Goal: Navigation & Orientation: Find specific page/section

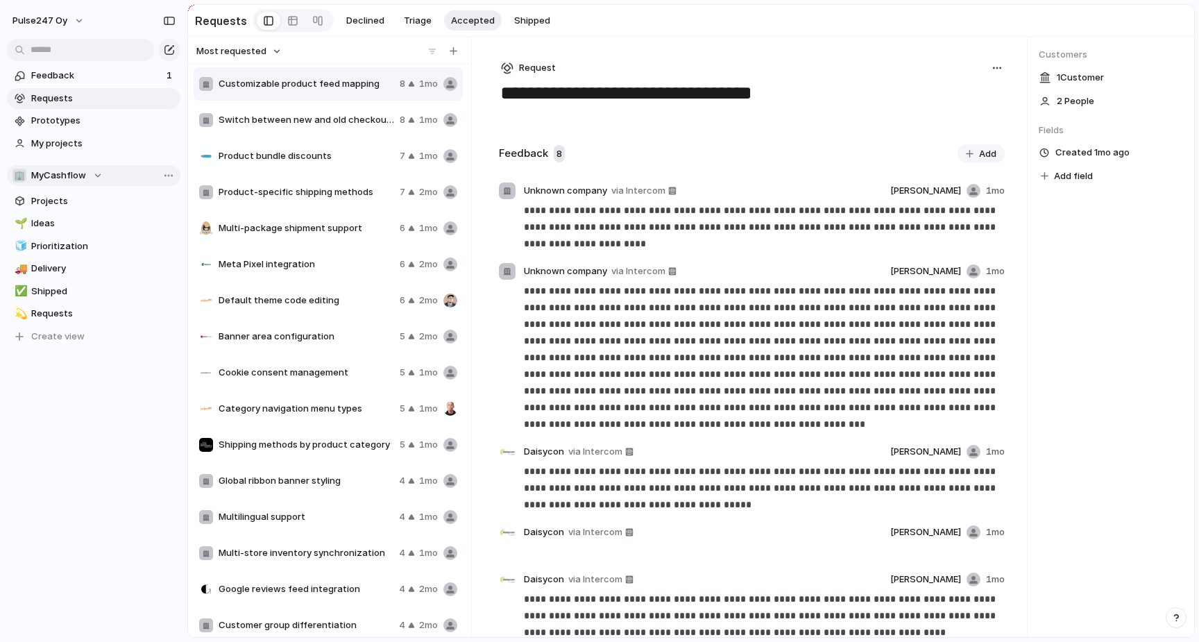
click at [77, 170] on span "MyCashflow" at bounding box center [58, 176] width 55 height 14
click at [77, 170] on div "🏢 MyCashflow ⚡ Bug Bounty ⚡ Commerce ⚡ Core ⚡ Documentation ⚡ Partners ⚡ Platfo…" at bounding box center [599, 321] width 1199 height 642
click at [77, 170] on span "MyCashflow" at bounding box center [58, 176] width 55 height 14
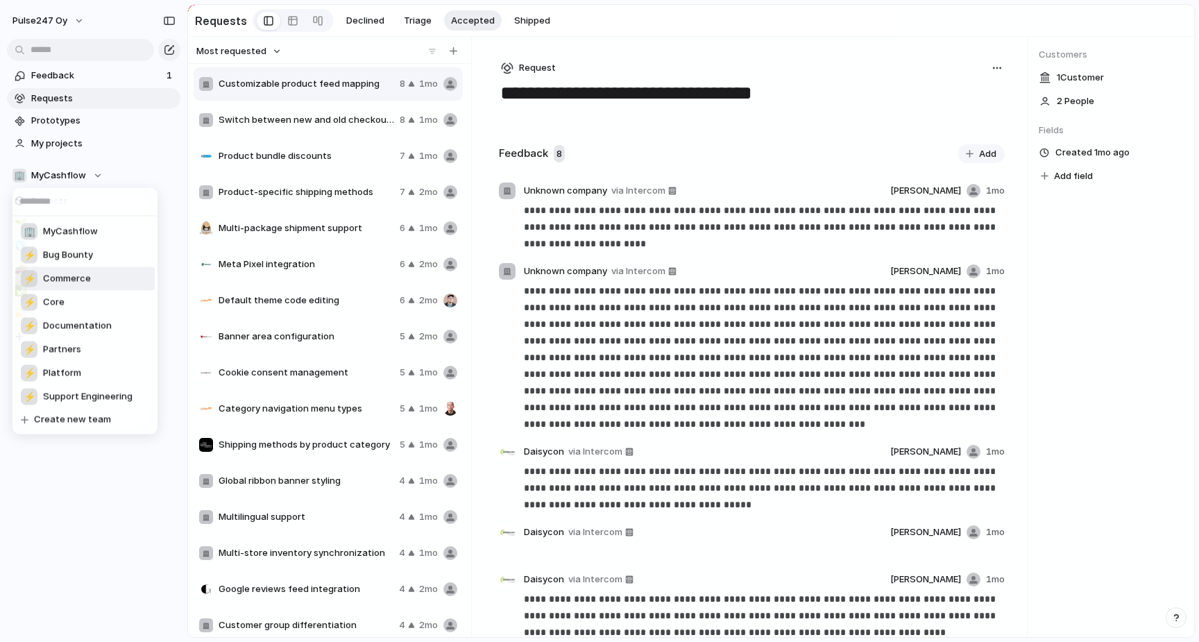
click at [79, 277] on span "Commerce" at bounding box center [67, 279] width 48 height 14
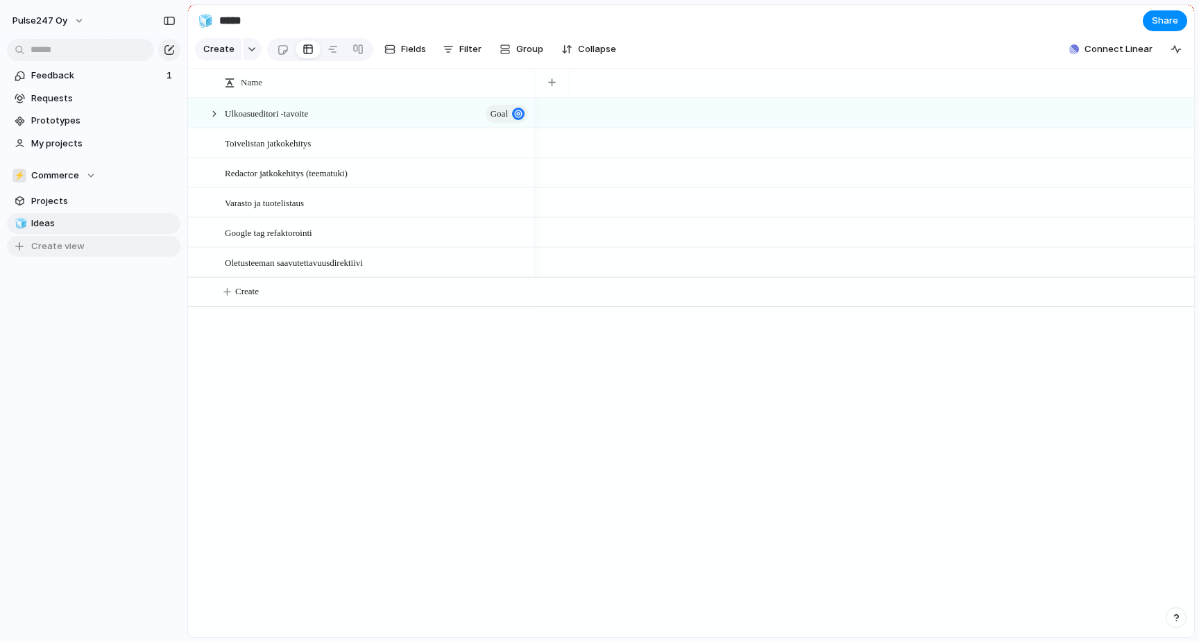
click at [63, 245] on span "Create view" at bounding box center [57, 246] width 53 height 14
click at [56, 289] on div "Feedback 1 Requests Prototypes My projects ⚡ Commerce Projects 🧊 Ideas ✈️ To pi…" at bounding box center [93, 195] width 187 height 391
click at [46, 240] on span "New view" at bounding box center [103, 246] width 144 height 14
click at [248, 52] on div "button" at bounding box center [252, 50] width 10 height 6
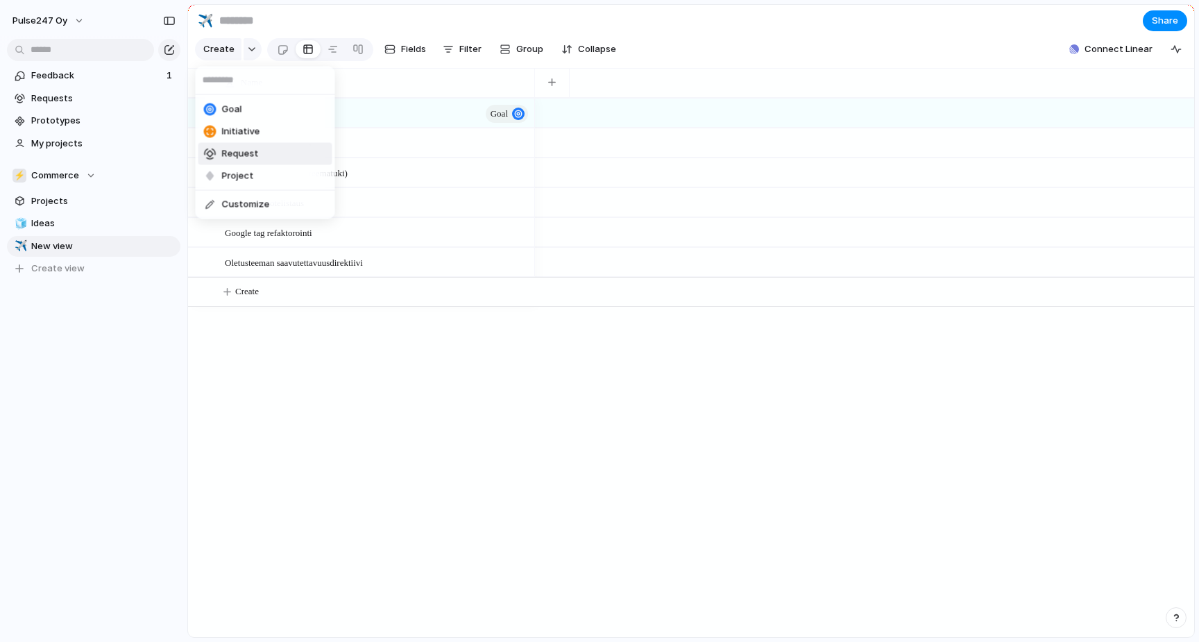
click at [246, 158] on span "Request" at bounding box center [240, 154] width 37 height 14
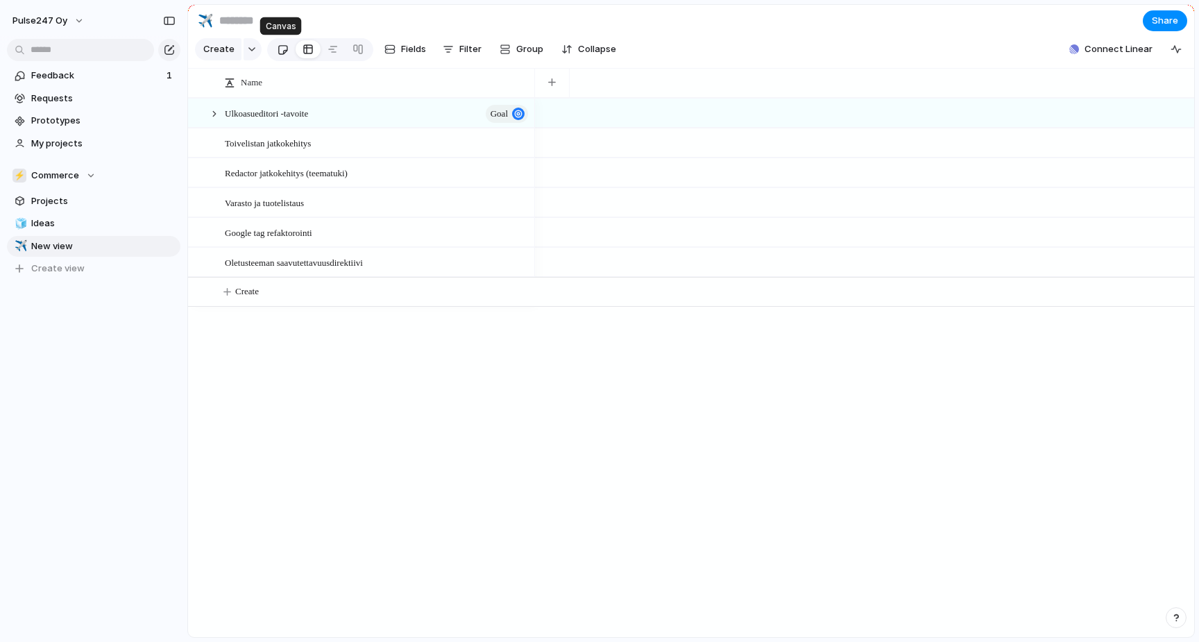
click at [279, 49] on div at bounding box center [283, 49] width 12 height 23
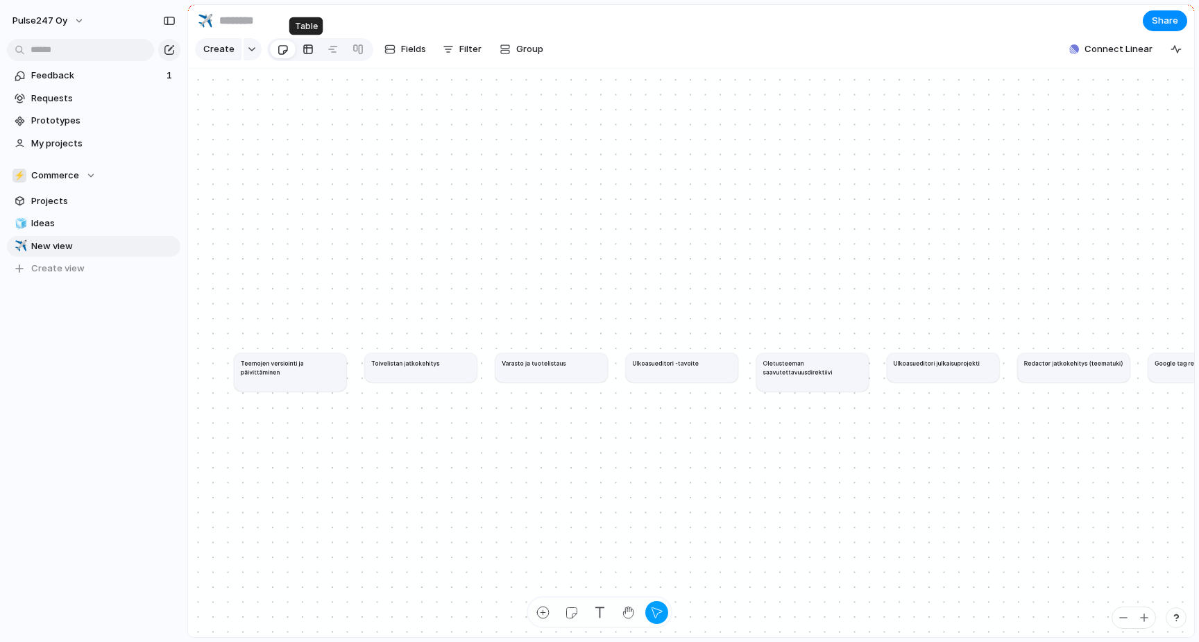
click at [307, 49] on div at bounding box center [308, 49] width 11 height 22
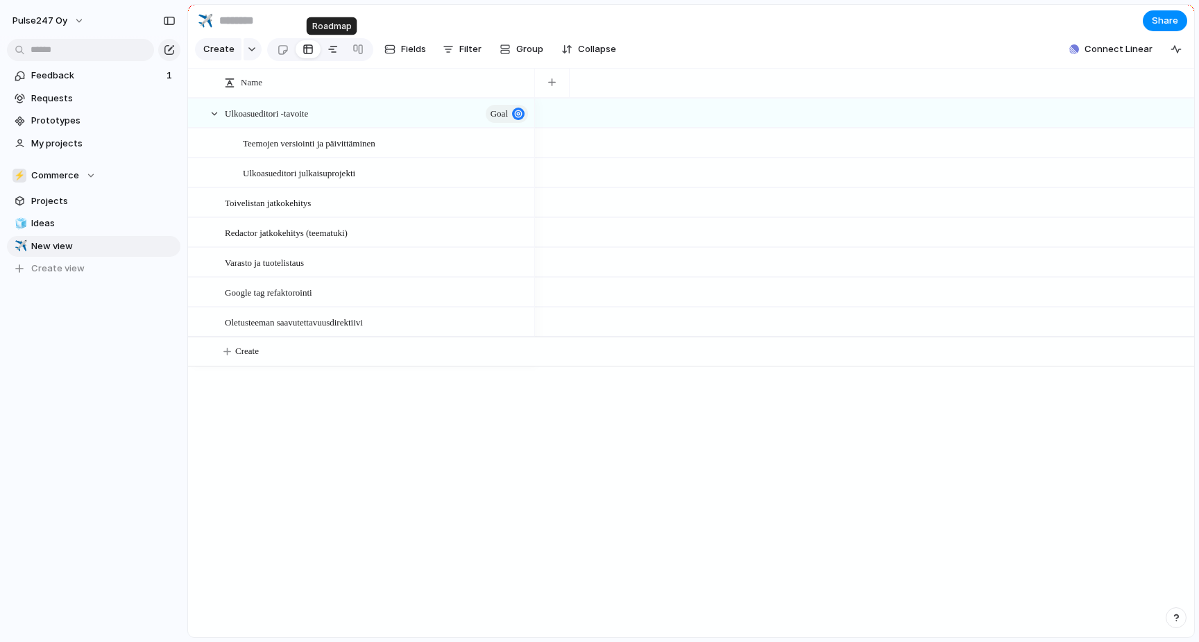
click at [328, 48] on div at bounding box center [333, 49] width 11 height 22
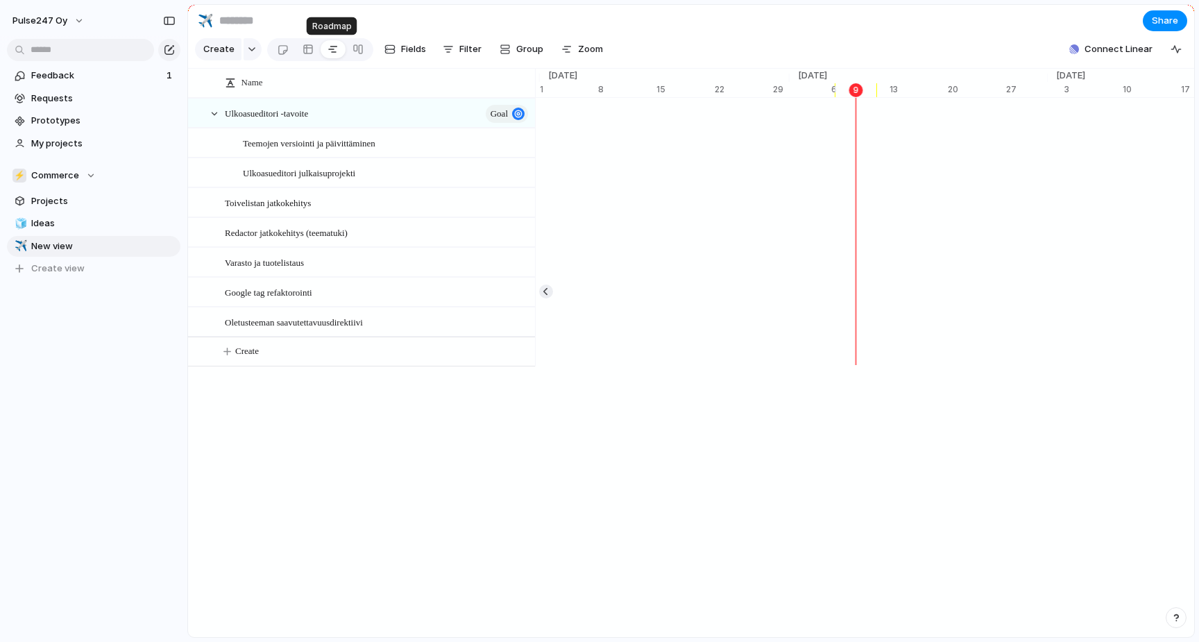
scroll to position [0, 8874]
click at [353, 49] on div at bounding box center [358, 49] width 11 height 22
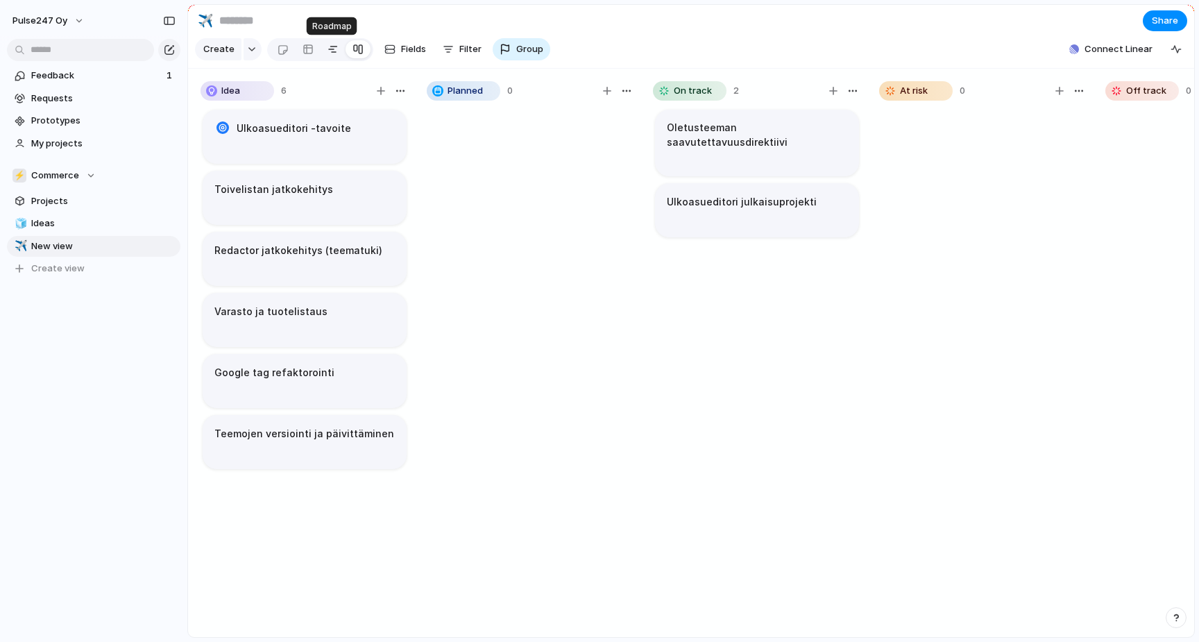
click at [328, 50] on div at bounding box center [333, 49] width 11 height 22
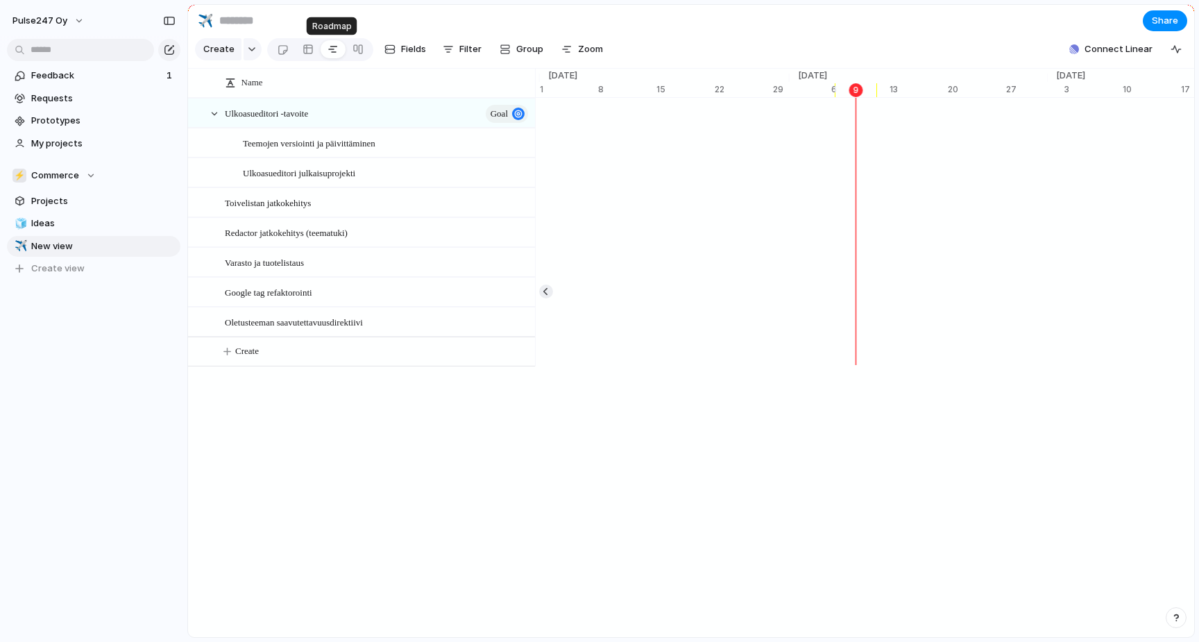
scroll to position [0, 8874]
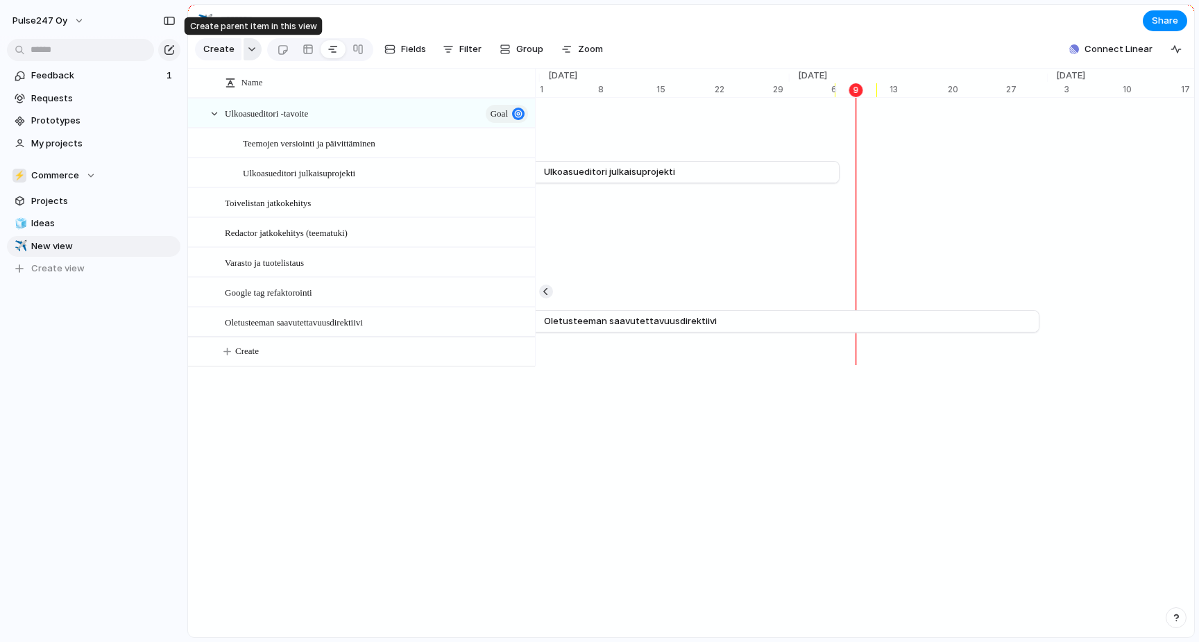
click at [251, 50] on div "button" at bounding box center [252, 50] width 10 height 6
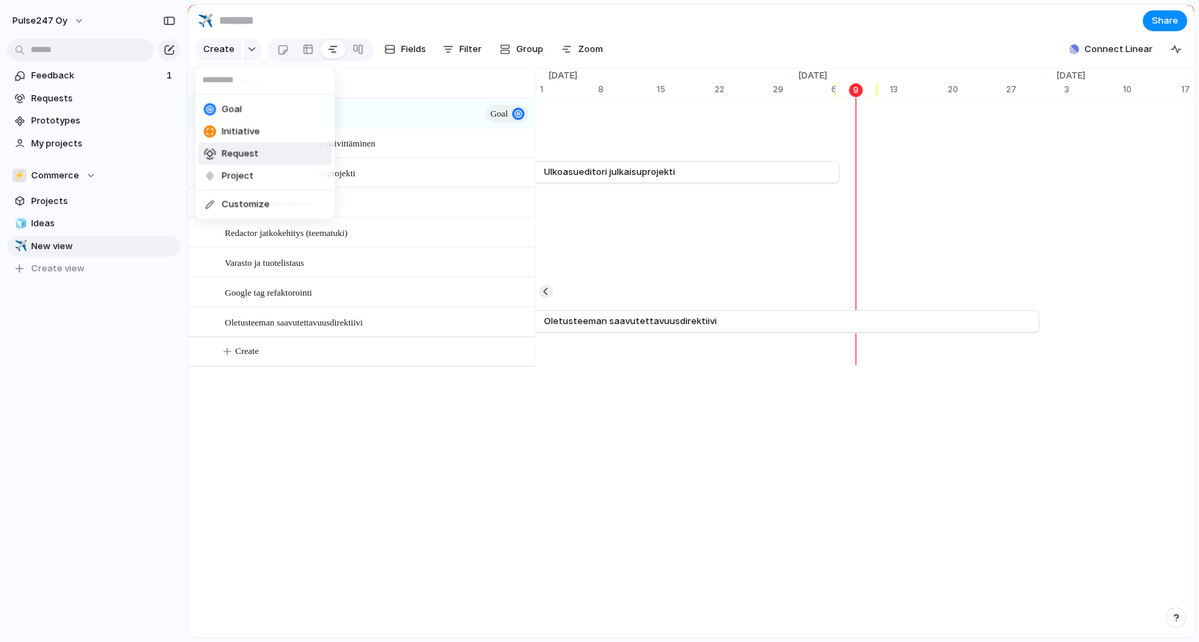
click at [244, 154] on span "Request" at bounding box center [240, 154] width 37 height 14
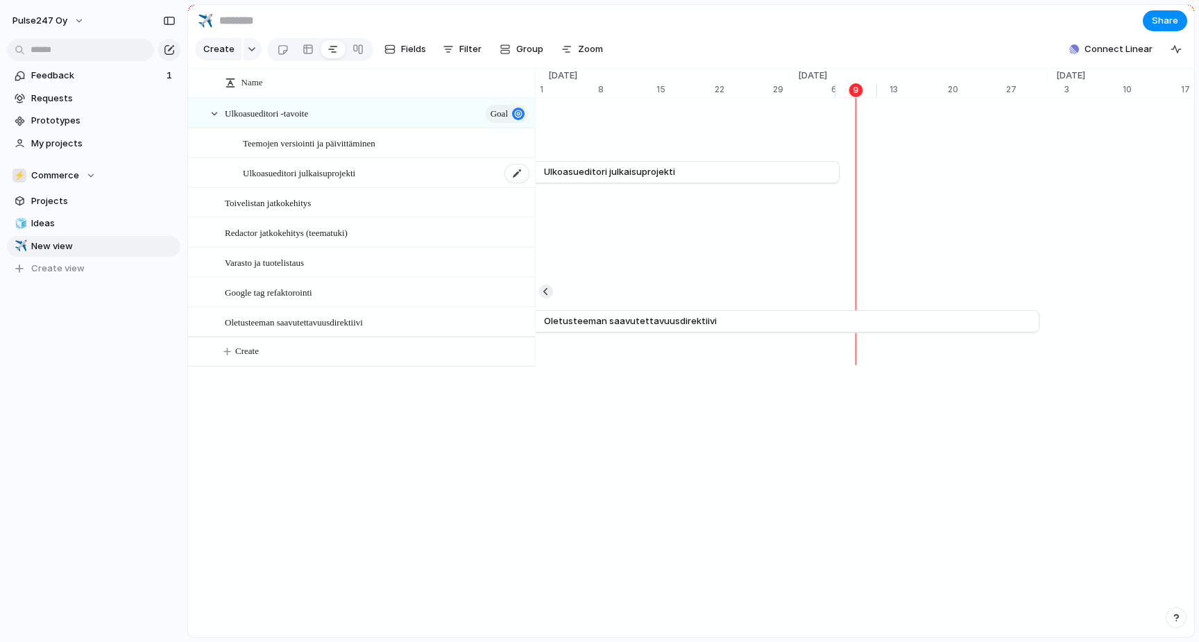
click at [291, 178] on span "Ulkoasueditori julkaisuprojekti" at bounding box center [299, 172] width 112 height 16
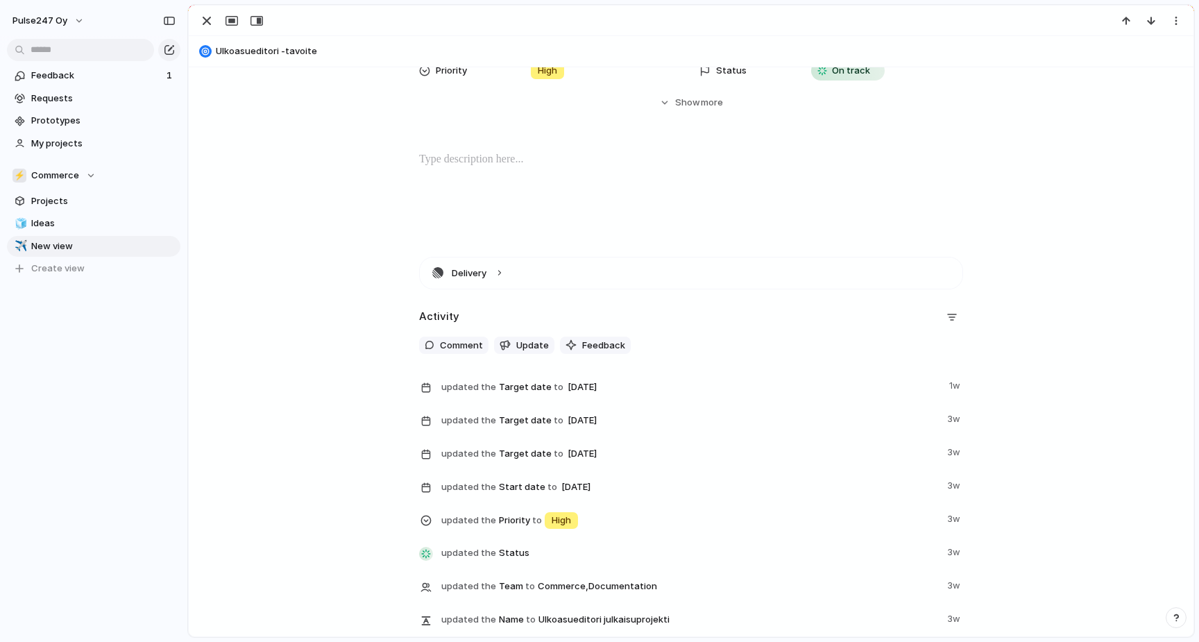
scroll to position [195, 0]
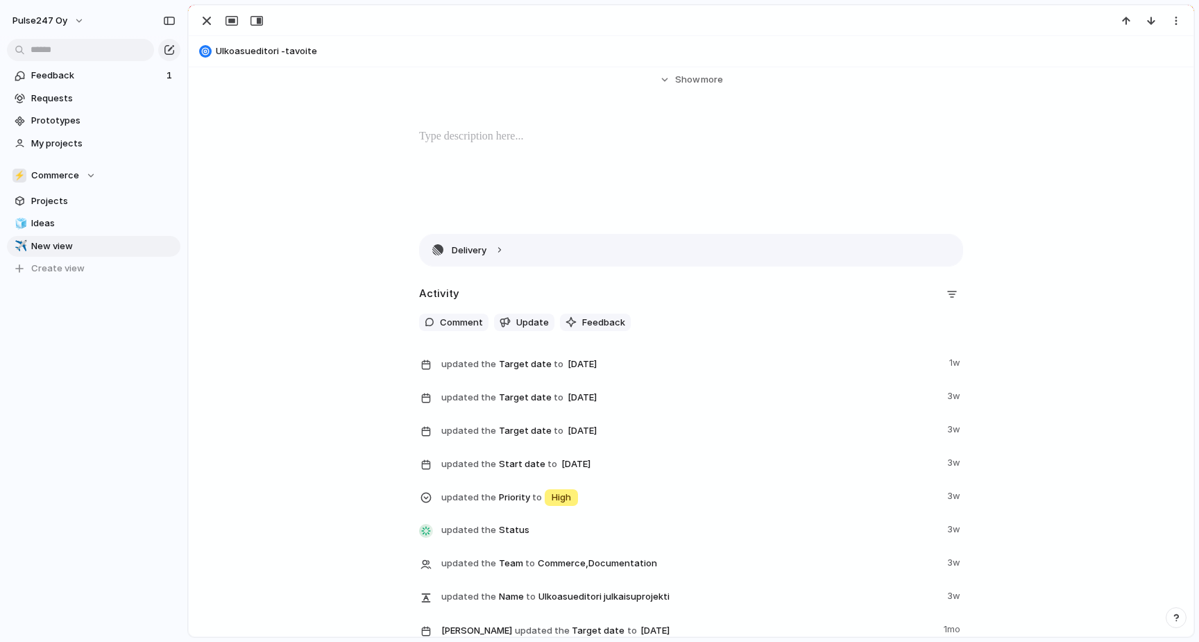
click at [505, 248] on button "Delivery" at bounding box center [691, 250] width 543 height 31
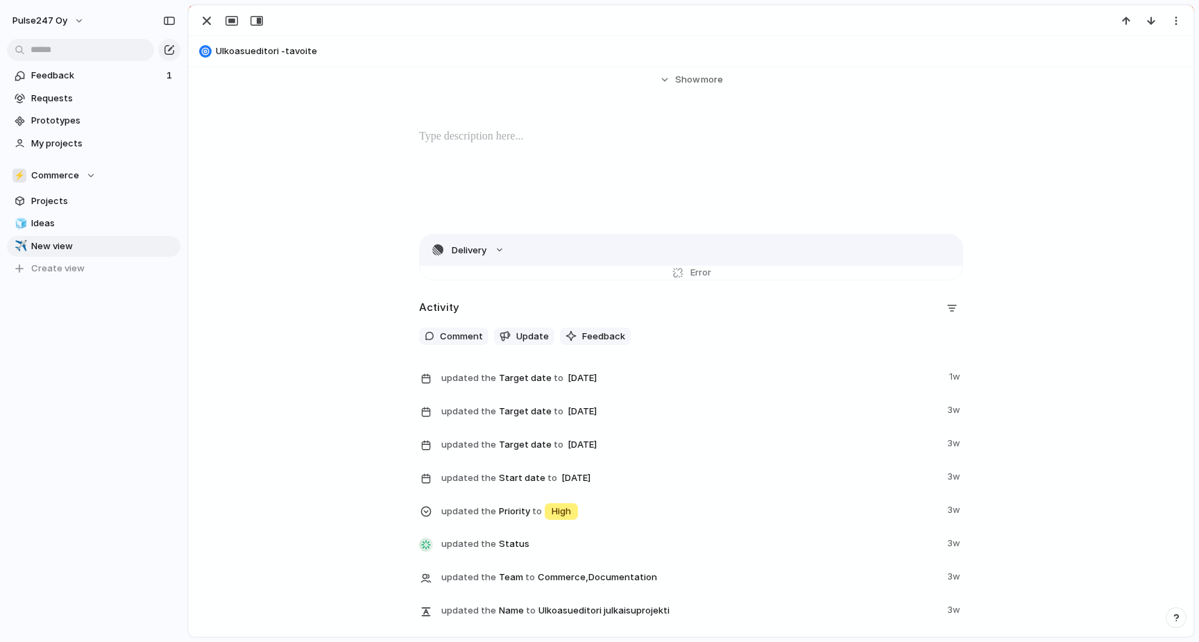
click at [505, 248] on button "Delivery" at bounding box center [691, 250] width 543 height 31
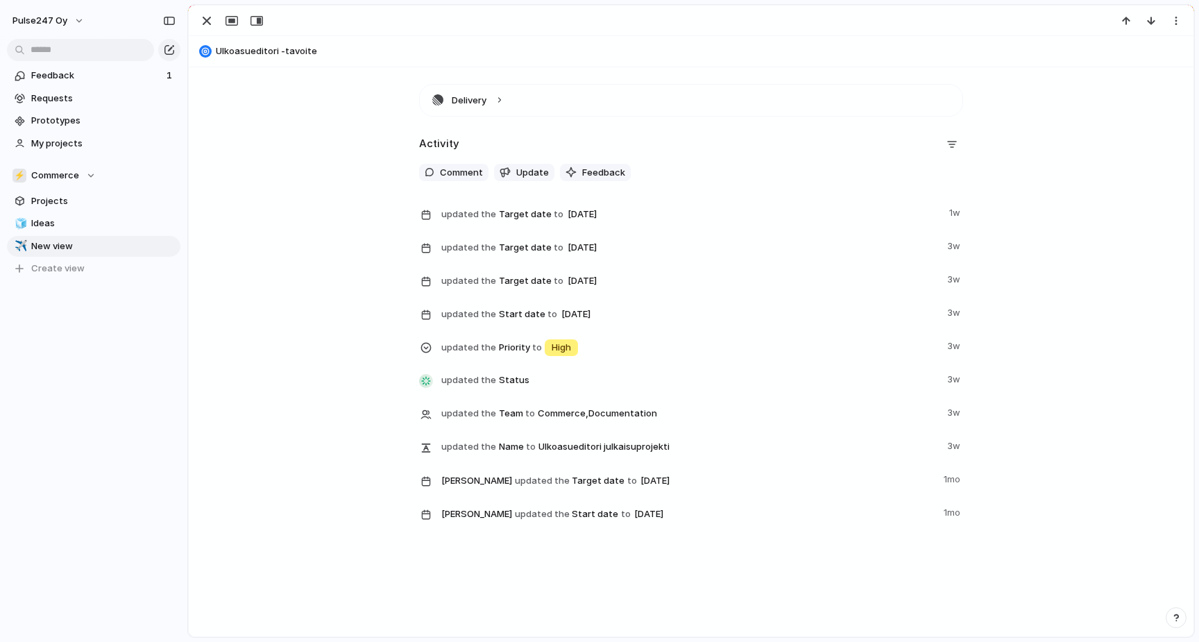
scroll to position [0, 0]
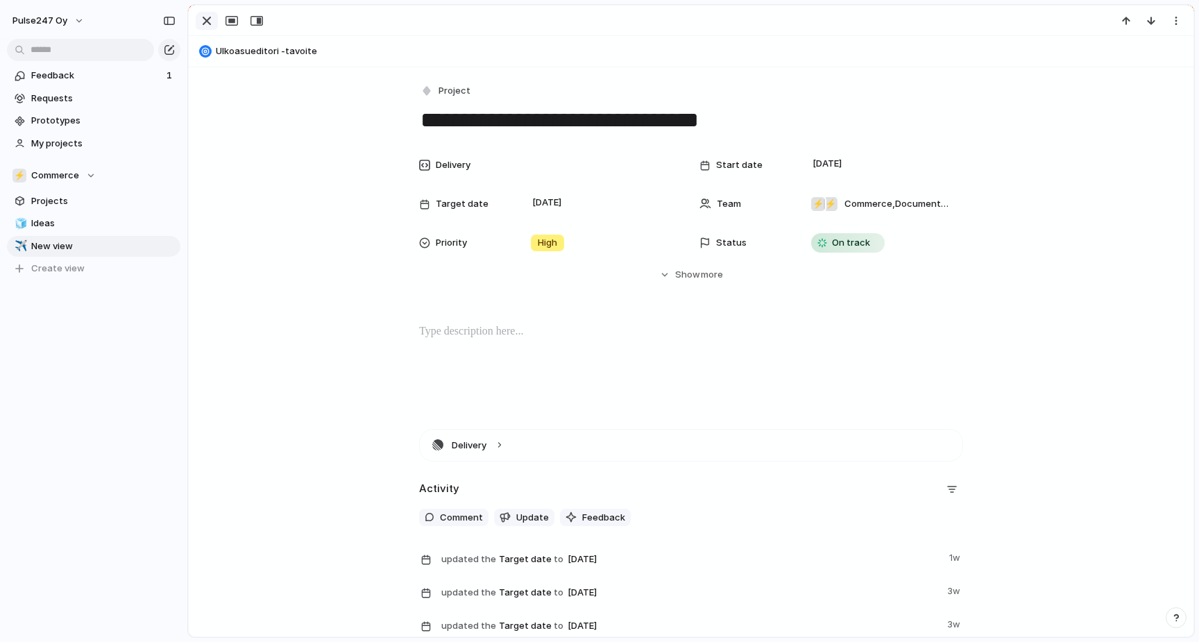
click at [207, 19] on div "button" at bounding box center [206, 20] width 17 height 17
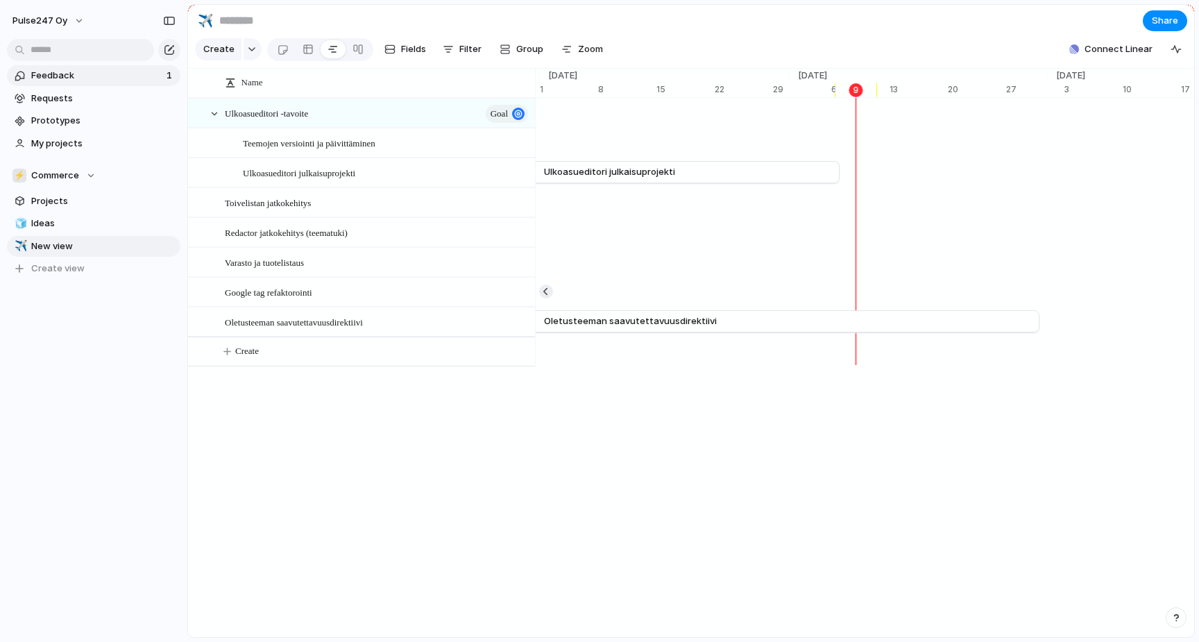
click at [83, 70] on span "Feedback" at bounding box center [96, 76] width 131 height 14
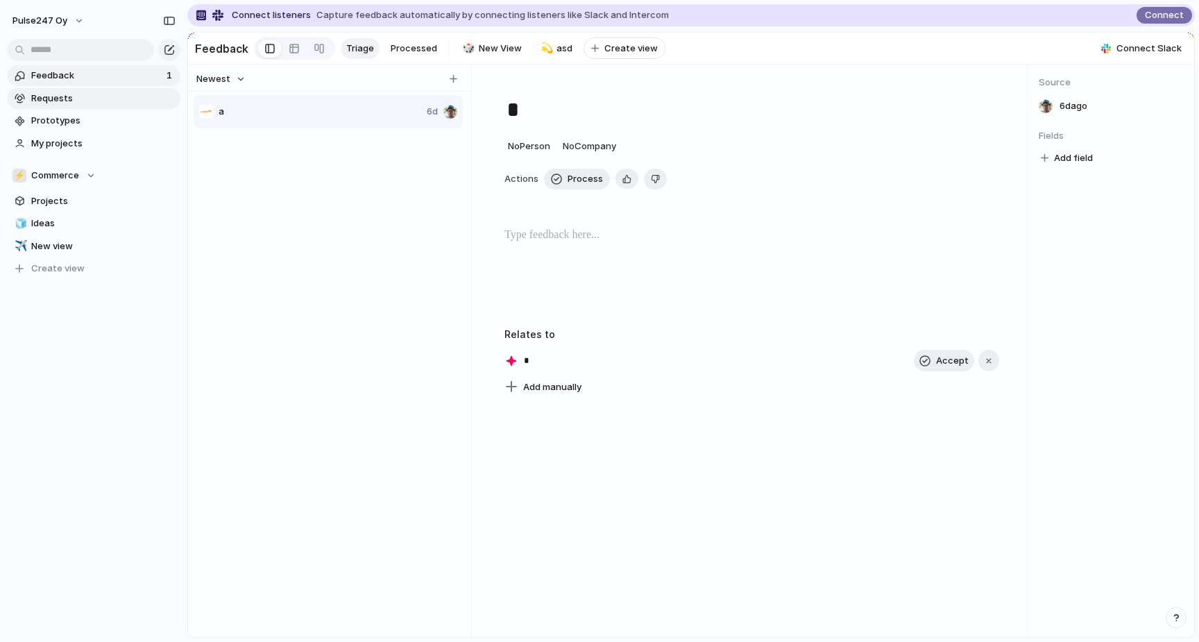
click at [83, 99] on span "Requests" at bounding box center [103, 99] width 144 height 14
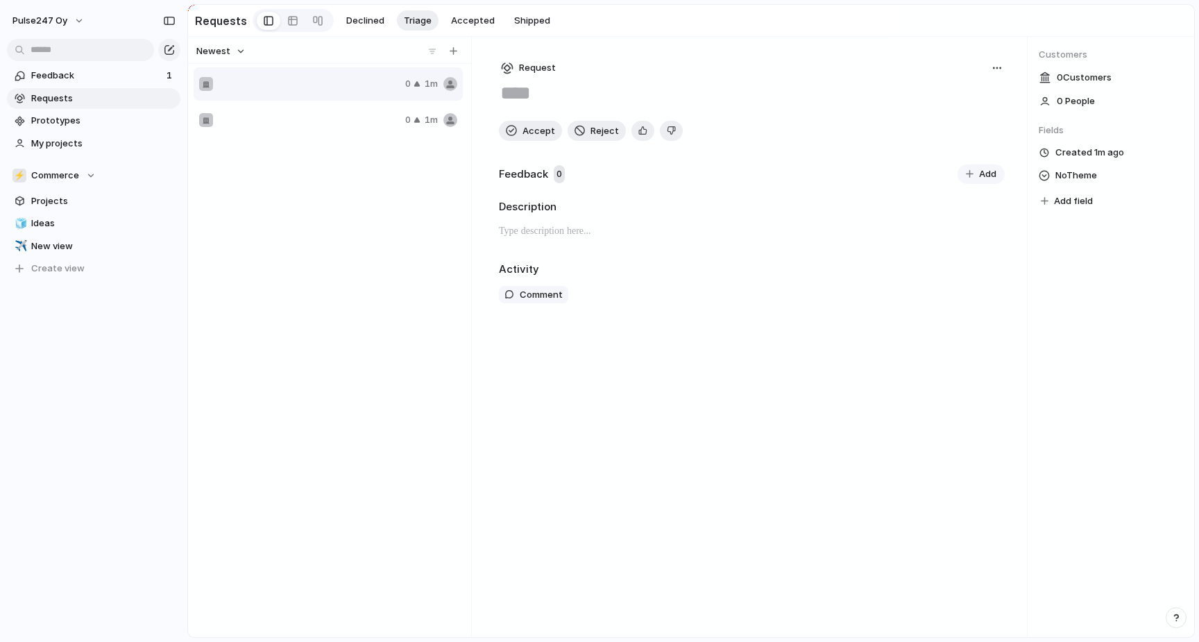
click at [273, 121] on div at bounding box center [299, 120] width 201 height 14
click at [276, 77] on div "0 1m" at bounding box center [328, 83] width 269 height 33
click at [470, 24] on span "Accepted" at bounding box center [473, 21] width 44 height 14
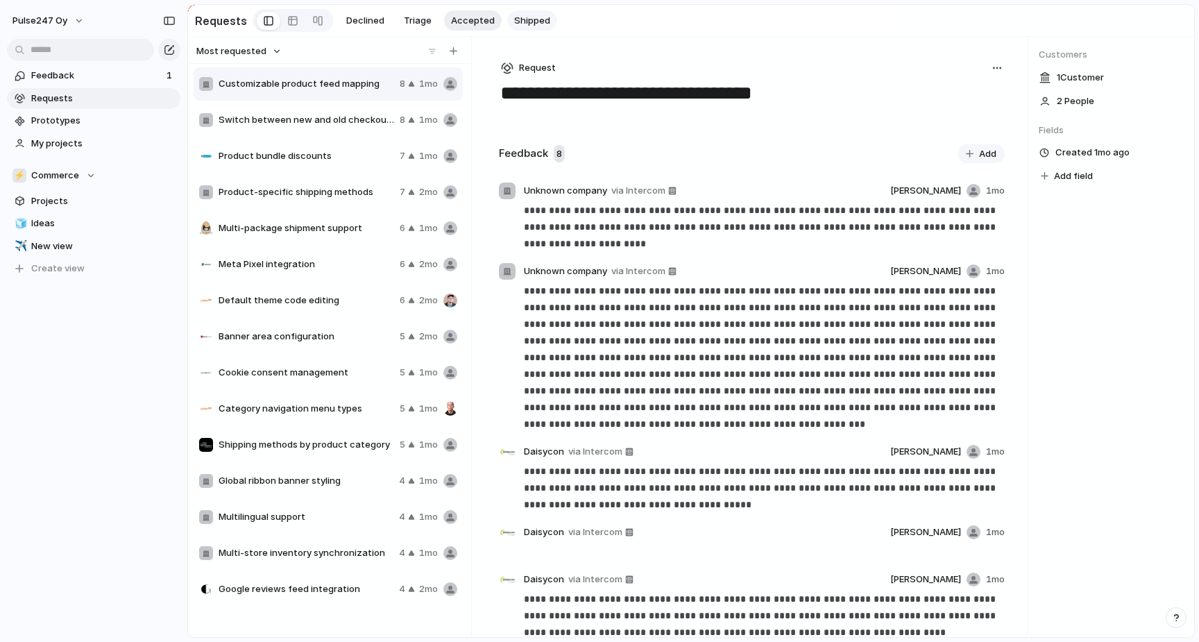
click at [524, 24] on span "Shipped" at bounding box center [532, 21] width 36 height 14
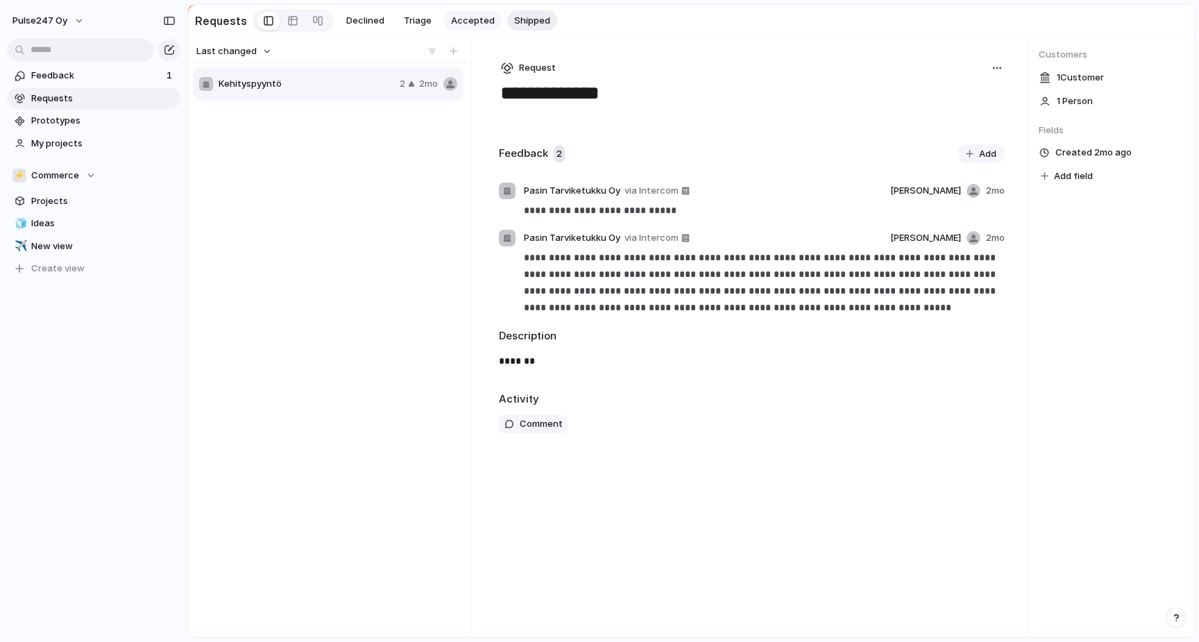
click at [466, 20] on span "Accepted" at bounding box center [473, 21] width 44 height 14
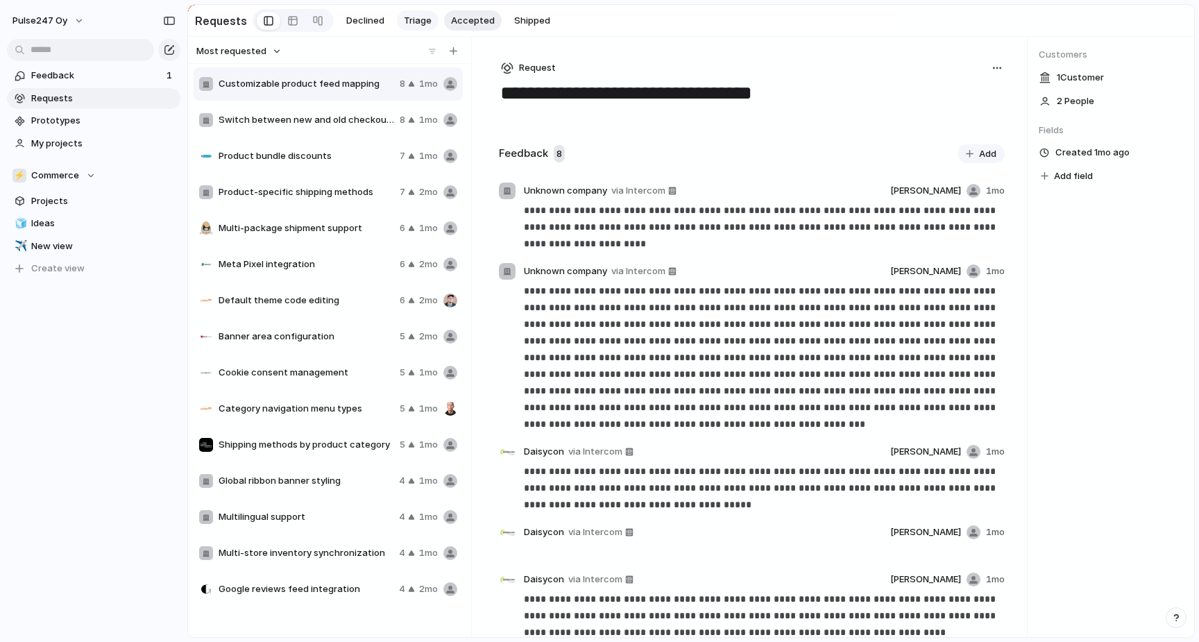
click at [416, 25] on span "Triage" at bounding box center [418, 21] width 28 height 14
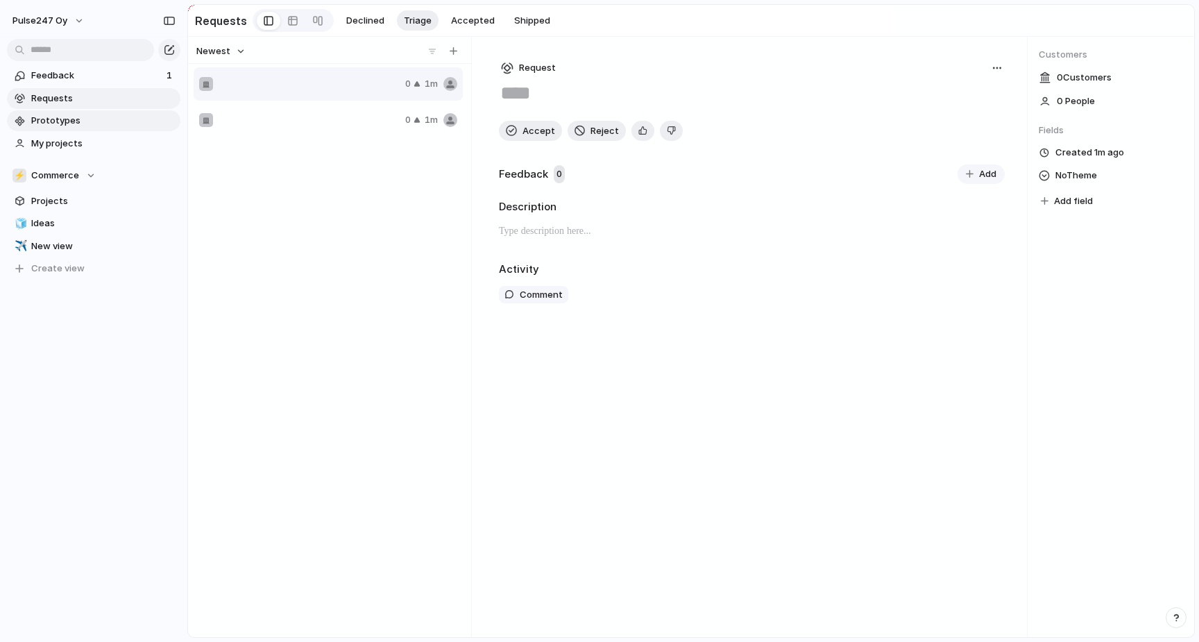
click at [63, 127] on span "Prototypes" at bounding box center [103, 121] width 144 height 14
click at [76, 131] on section "Feedback 1 Requests Prototypes My projects" at bounding box center [93, 108] width 187 height 92
click at [74, 143] on span "My projects" at bounding box center [103, 144] width 144 height 14
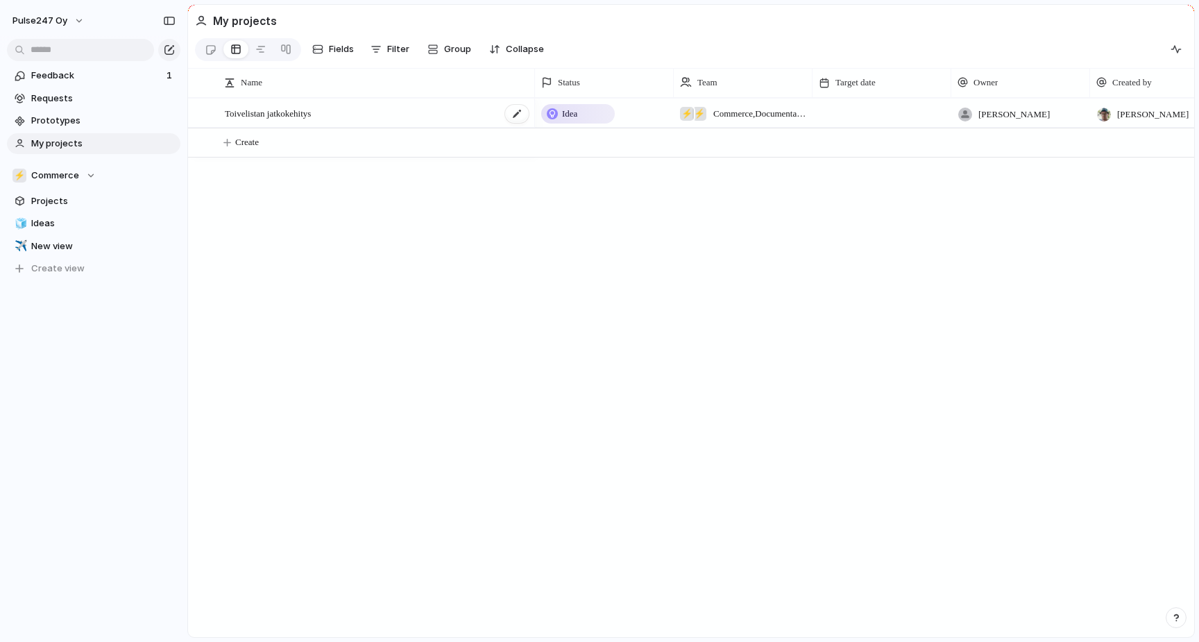
click at [311, 110] on span "Toivelistan jatkokehitys" at bounding box center [268, 113] width 86 height 16
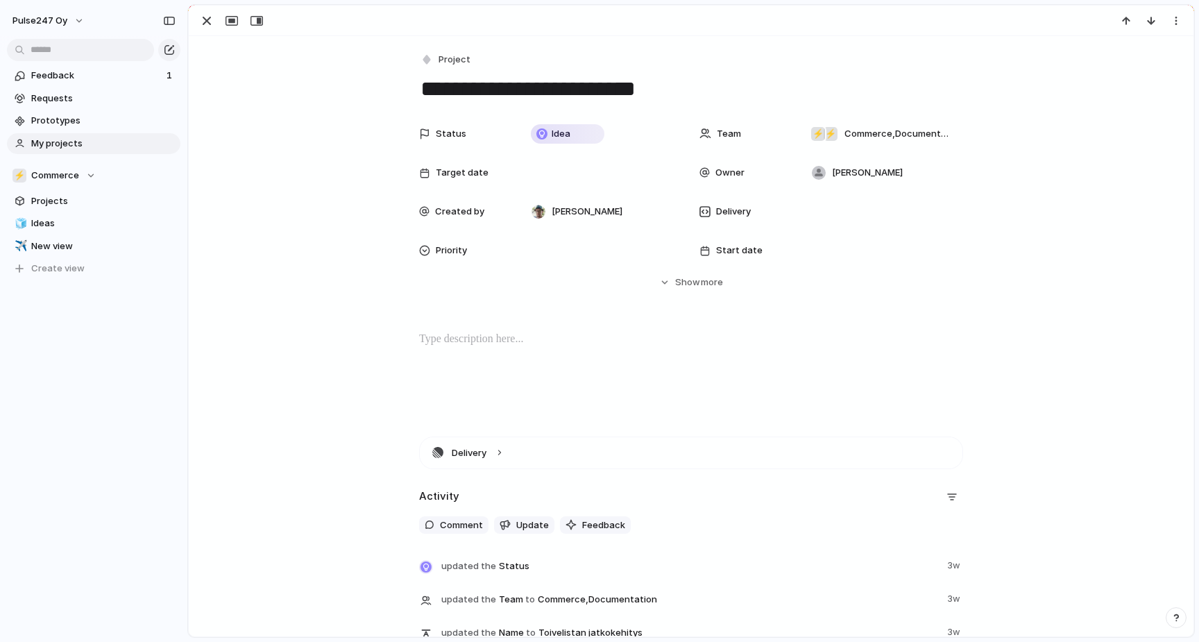
scroll to position [71, 0]
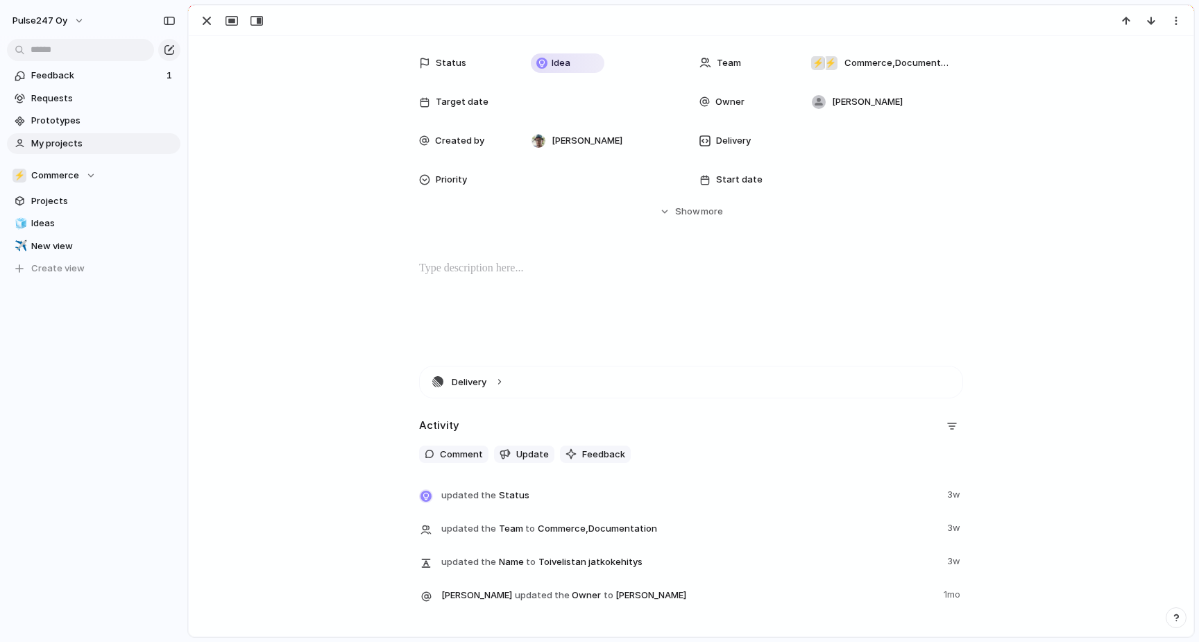
click at [473, 282] on div at bounding box center [691, 304] width 972 height 89
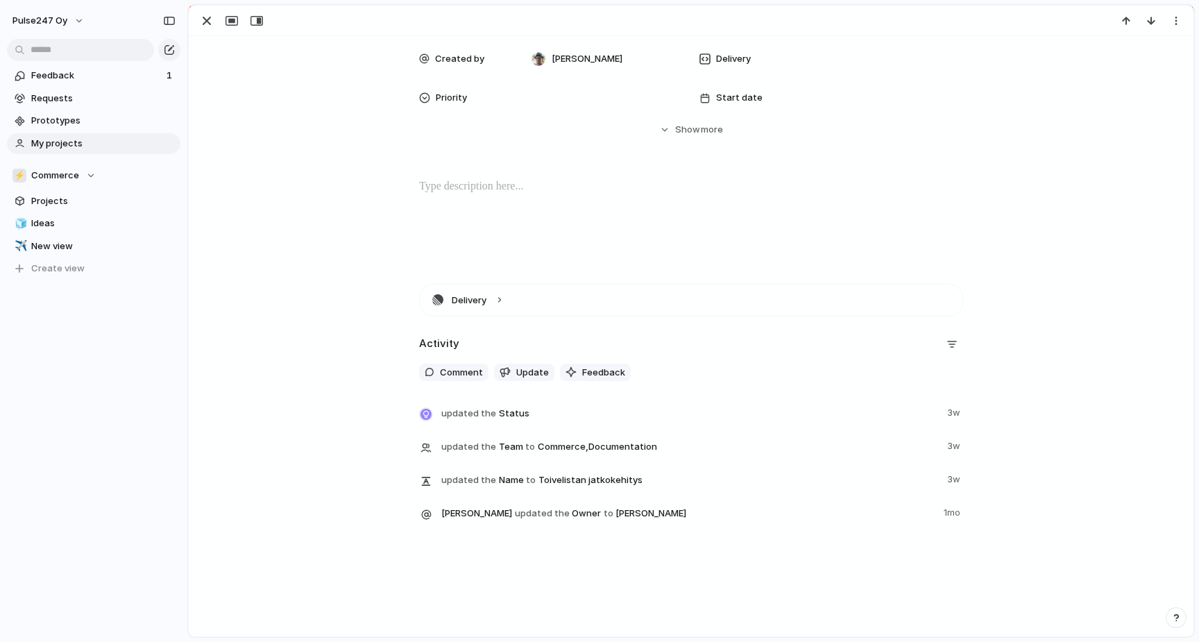
scroll to position [0, 0]
